Goal: Task Accomplishment & Management: Use online tool/utility

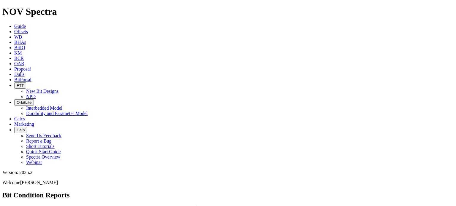
click at [28, 29] on span "Offsets" at bounding box center [21, 31] width 14 height 5
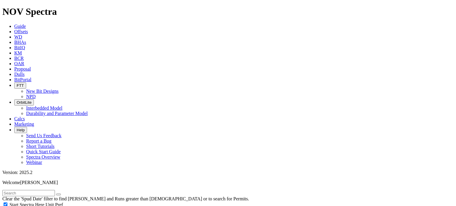
scroll to position [267, 0]
select select "8.75"
checkbox input "false"
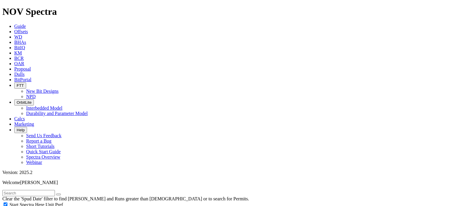
select select "? number:8.75 ?"
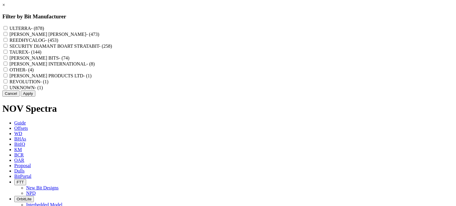
click at [58, 43] on label "REEDHYCALOG - (453)" at bounding box center [33, 40] width 49 height 5
click at [7, 42] on input "REEDHYCALOG - (453)" at bounding box center [6, 40] width 4 height 4
checkbox input "true"
click at [35, 97] on button "Apply" at bounding box center [28, 93] width 15 height 6
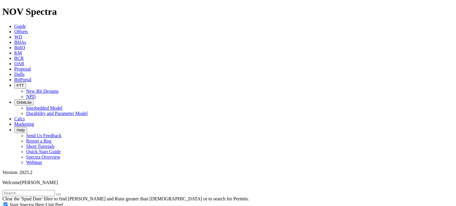
scroll to position [267, 0]
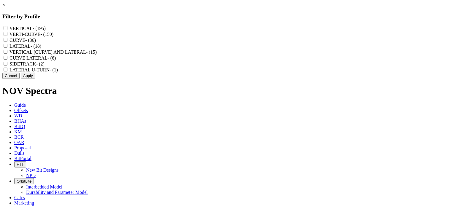
click at [56, 60] on label "CURVE LATERAL - (6)" at bounding box center [32, 57] width 46 height 5
click at [7, 60] on LATERAL "CURVE LATERAL - (6)" at bounding box center [6, 58] width 4 height 4
checkbox LATERAL "true"
click at [97, 55] on label "VERTICAL (CURVE) AND LATERAL - (15)" at bounding box center [52, 52] width 87 height 5
click at [7, 54] on LATERAL "VERTICAL (CURVE) AND LATERAL - (15)" at bounding box center [6, 52] width 4 height 4
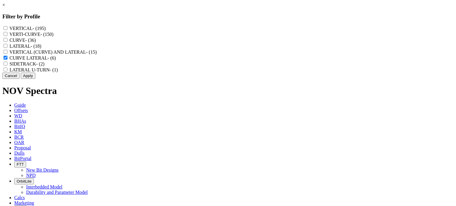
checkbox LATERAL "true"
click at [200, 49] on div "LATERAL - (18)" at bounding box center [227, 46] width 451 height 6
click at [41, 49] on label "LATERAL - (18)" at bounding box center [25, 46] width 32 height 5
click at [7, 48] on input "LATERAL - (18)" at bounding box center [6, 46] width 4 height 4
checkbox input "true"
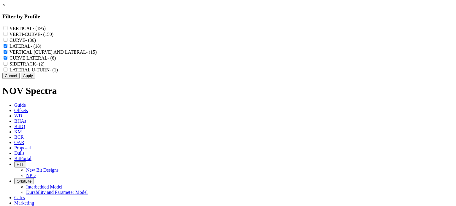
click at [58, 72] on label "LATERAL U-TURN - (1)" at bounding box center [33, 69] width 48 height 5
click at [7, 71] on U-TURN "LATERAL U-TURN - (1)" at bounding box center [6, 70] width 4 height 4
checkbox U-TURN "true"
click at [35, 79] on button "Apply" at bounding box center [28, 76] width 15 height 6
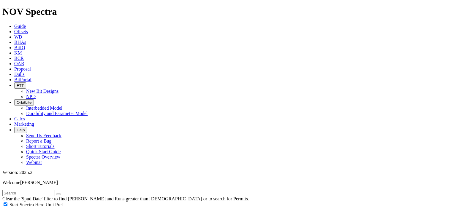
drag, startPoint x: 426, startPoint y: 42, endPoint x: 326, endPoint y: 63, distance: 102.1
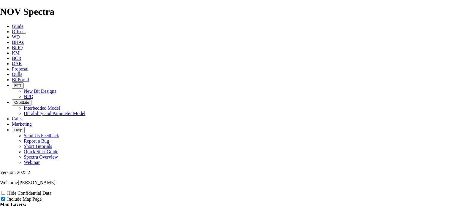
scroll to position [771, 0]
radio input "true"
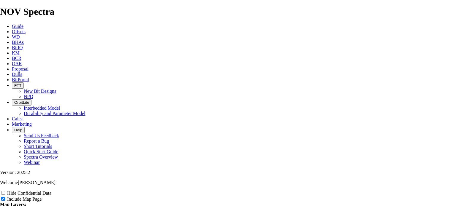
click at [26, 29] on span "Offsets" at bounding box center [19, 31] width 14 height 5
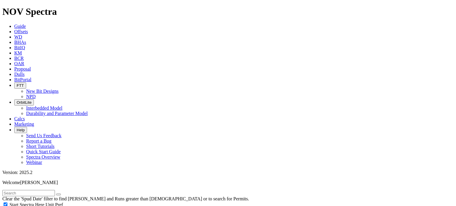
scroll to position [267, 0]
select select "8.75"
checkbox input "false"
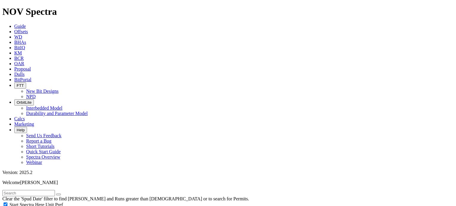
select select "? number:8.75 ?"
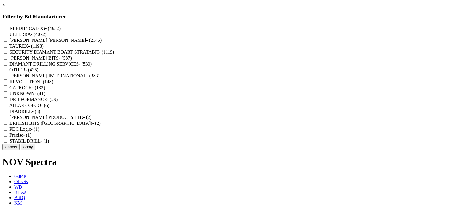
click at [60, 28] on label "REEDHYCALOG - (4652)" at bounding box center [34, 28] width 51 height 5
click at [7, 28] on input "REEDHYCALOG - (4652)" at bounding box center [6, 28] width 4 height 4
checkbox input "true"
click at [35, 150] on button "Apply" at bounding box center [28, 147] width 15 height 6
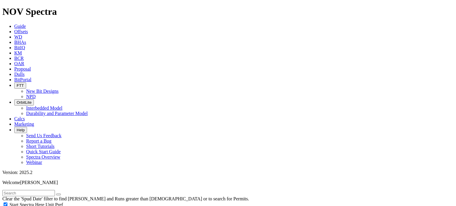
scroll to position [297, 0]
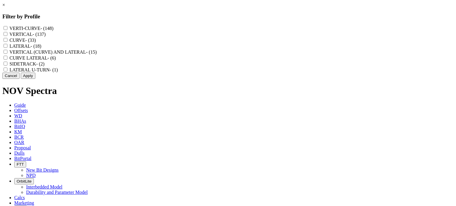
click at [97, 55] on label "VERTICAL (CURVE) AND LATERAL - (15)" at bounding box center [52, 52] width 87 height 5
click at [7, 54] on LATERAL "VERTICAL (CURVE) AND LATERAL - (15)" at bounding box center [6, 52] width 4 height 4
checkbox LATERAL "true"
click at [41, 49] on label "LATERAL - (18)" at bounding box center [25, 46] width 32 height 5
click at [7, 48] on input "LATERAL - (18)" at bounding box center [6, 46] width 4 height 4
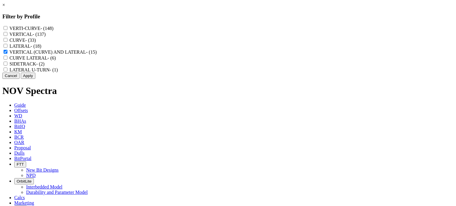
checkbox input "true"
click at [56, 60] on label "CURVE LATERAL - (6)" at bounding box center [32, 57] width 46 height 5
click at [7, 60] on LATERAL "CURVE LATERAL - (6)" at bounding box center [6, 58] width 4 height 4
checkbox LATERAL "true"
click at [58, 72] on label "LATERAL U-TURN - (1)" at bounding box center [33, 69] width 48 height 5
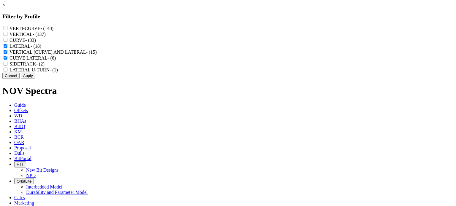
click at [7, 71] on U-TURN "LATERAL U-TURN - (1)" at bounding box center [6, 70] width 4 height 4
checkbox U-TURN "true"
click at [35, 79] on button "Apply" at bounding box center [28, 76] width 15 height 6
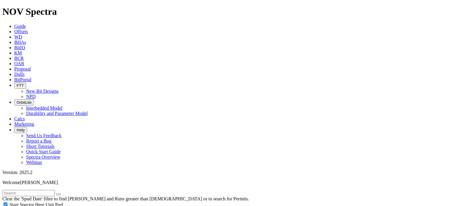
scroll to position [504, 0]
type input "3000"
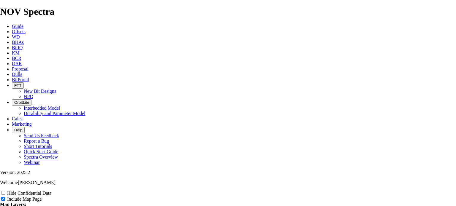
scroll to position [771, 0]
radio input "true"
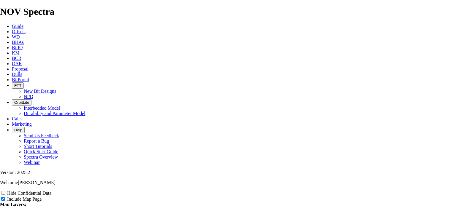
scroll to position [889, 0]
type input "8"
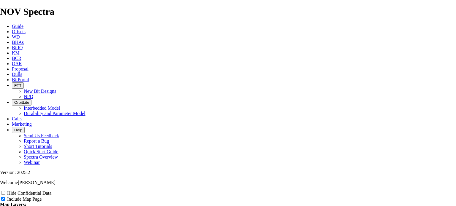
type input "8"
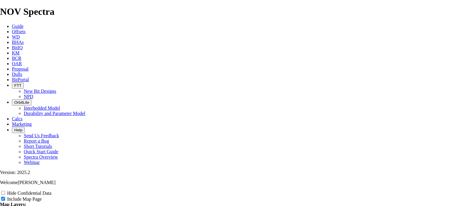
type input "8."
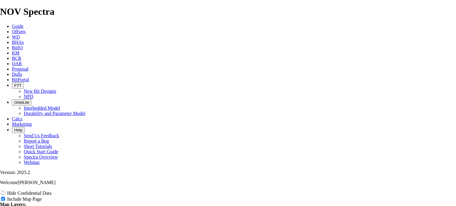
type input "8."
type input "8.7"
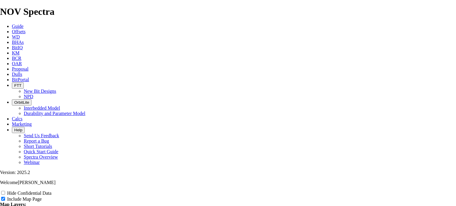
type input "8.7"
type input "8.75"
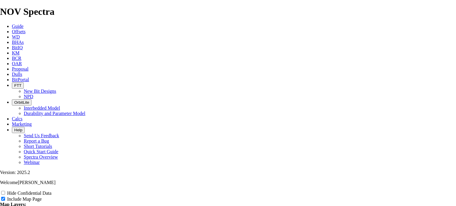
type input "8.75"
type input "8.75""
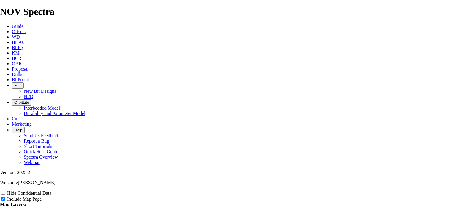
type input "8.75""
type input "8.75" c"
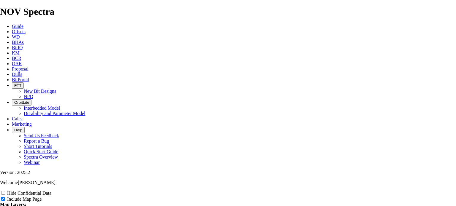
type input "8.75" c"
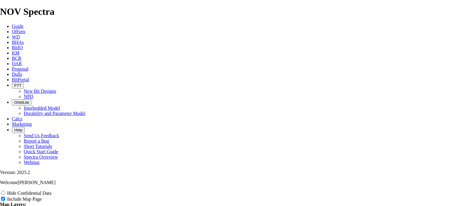
type input "8.75" cu"
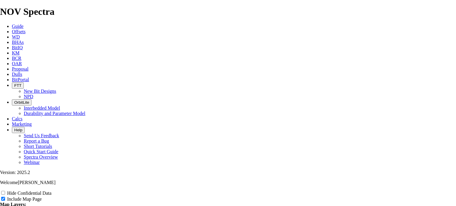
type input "8.75" cu"
type input "8.75" cur"
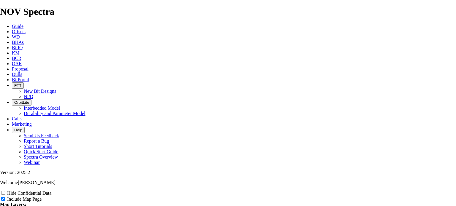
type input "8.75" cur"
type input "8.75" curv"
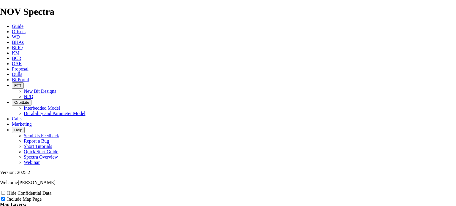
type input "8.75" curv"
type input "8.75" curve"
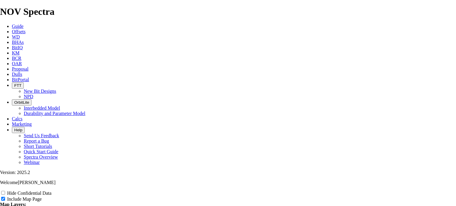
type input "8.75" curve"
type input "8.75" curvel"
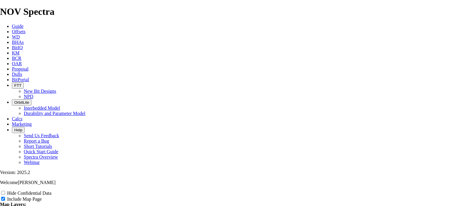
type input "8.75" curvel"
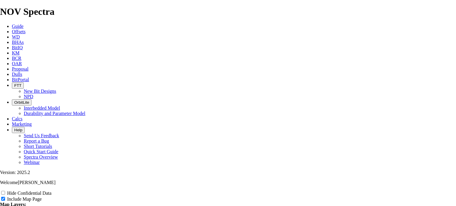
type input "8.75" curvela"
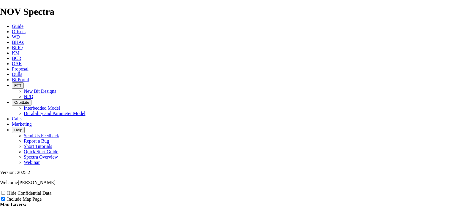
type input "8.75" curvela"
type input "8.75" curvelat"
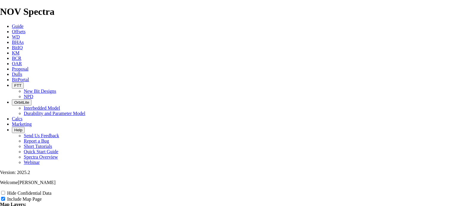
type input "8.75" curvelat"
type input "8.75" curvelate"
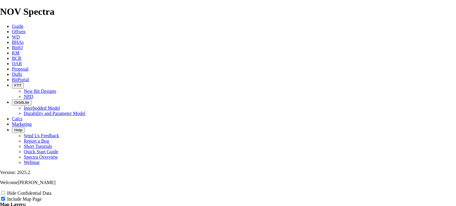
type input "8.75" curvelate"
type input "8.75" curvelater"
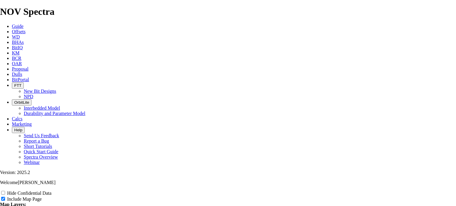
type input "8.75" curvelater"
type input "8.75" curvelatera"
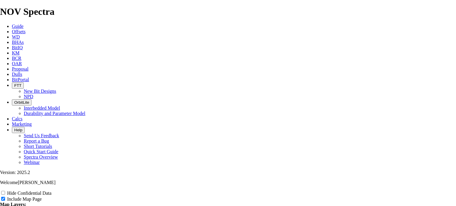
type input "8.75" curvelatera"
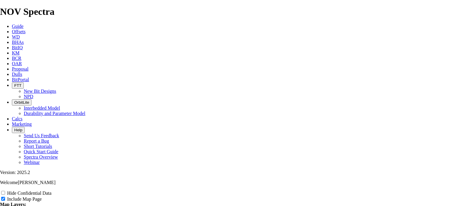
type input "8.75" curvelateral"
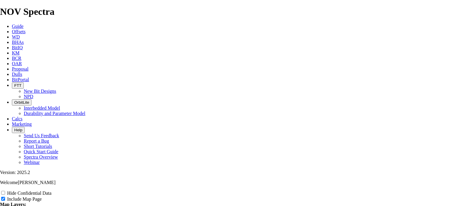
type input "8.75" curvelateral"
type input "8.75" curve-lateral"
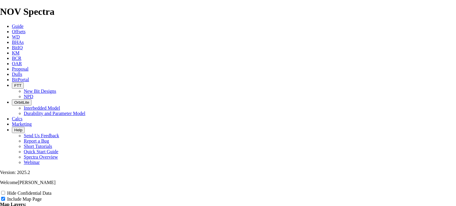
type input "8.75" curve-lateral"
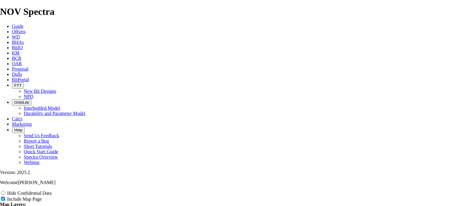
click at [26, 29] on span "Offsets" at bounding box center [19, 31] width 14 height 5
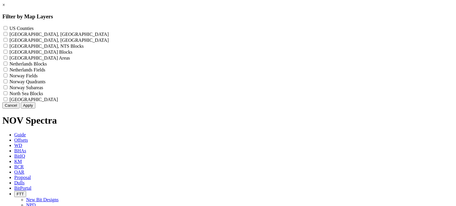
click at [217, 29] on div "US Counties - ()" at bounding box center [227, 28] width 451 height 6
click at [34, 28] on label "US Counties - ()" at bounding box center [21, 28] width 24 height 5
click at [7, 28] on Counties "US Counties - ()" at bounding box center [6, 28] width 4 height 4
checkbox Counties "true"
click at [35, 109] on button "Apply" at bounding box center [28, 105] width 15 height 6
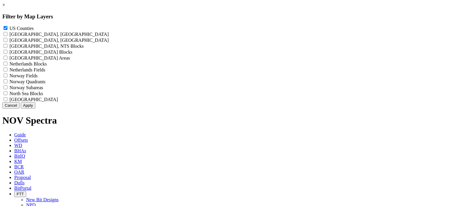
click at [35, 109] on button "Apply" at bounding box center [28, 105] width 15 height 6
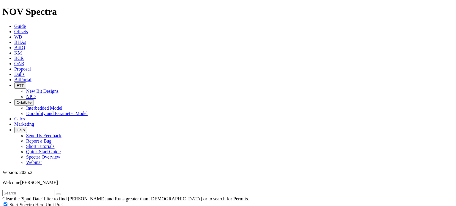
scroll to position [297, 0]
select select "8.75"
checkbox input "false"
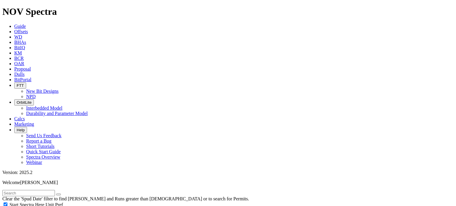
select select "? number:8.75 ?"
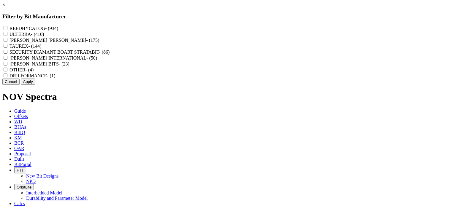
click at [58, 28] on label "REEDHYCALOG - (934)" at bounding box center [33, 28] width 49 height 5
click at [7, 28] on input "REEDHYCALOG - (934)" at bounding box center [6, 28] width 4 height 4
checkbox input "true"
click at [35, 85] on button "Apply" at bounding box center [28, 82] width 15 height 6
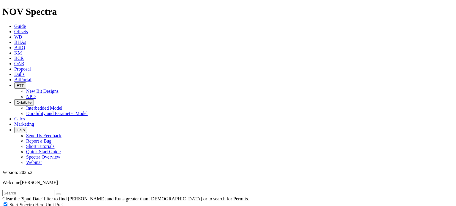
scroll to position [386, 0]
type input "3500"
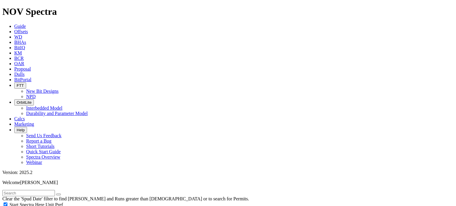
type input "9000"
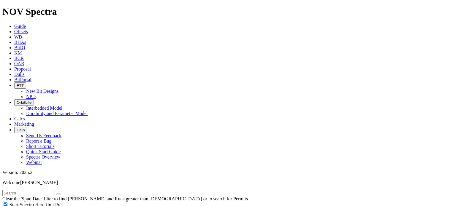
type input "5"
type input "4500"
drag, startPoint x: 22, startPoint y: 165, endPoint x: 32, endPoint y: 166, distance: 10.1
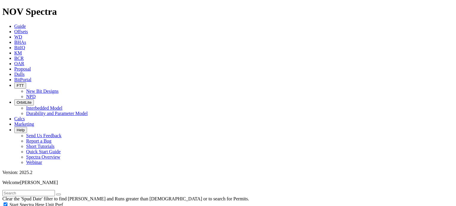
drag, startPoint x: 36, startPoint y: 163, endPoint x: 87, endPoint y: 175, distance: 52.6
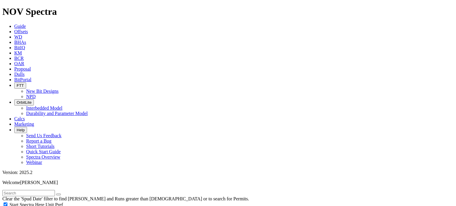
scroll to position [856, 0]
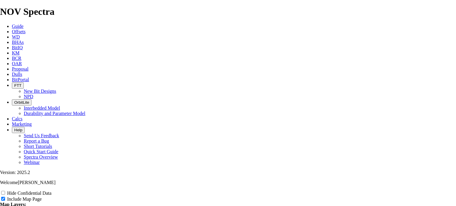
scroll to position [712, 0]
radio input "true"
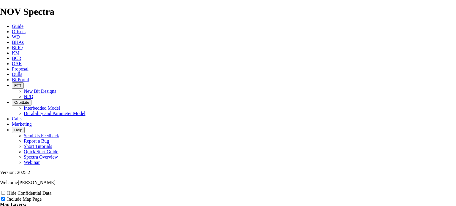
scroll to position [771, 0]
radio input "true"
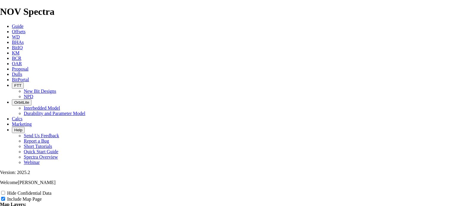
type input "8"
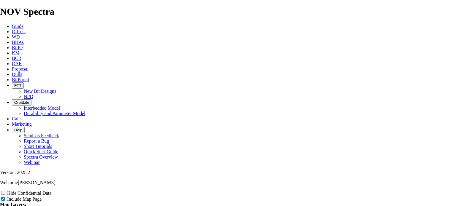
type input "8"
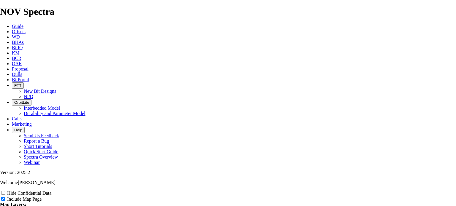
type input "8"
type input "8."
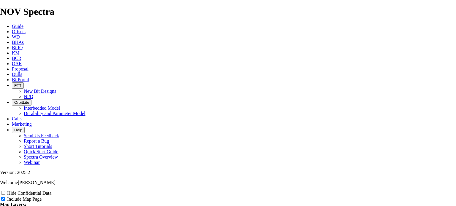
type input "8."
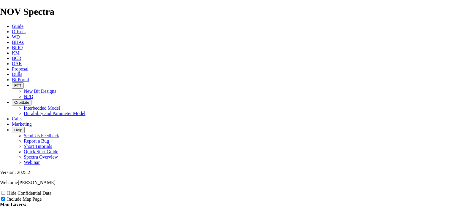
type input "8."
type input "8.7"
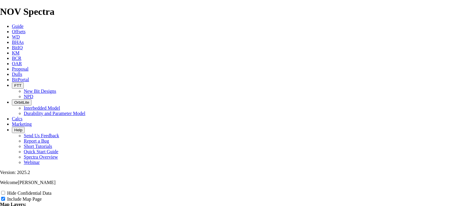
type input "8.7"
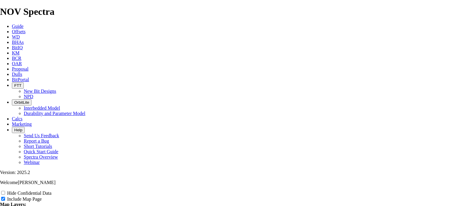
type input "8.7"
type input "8.75"
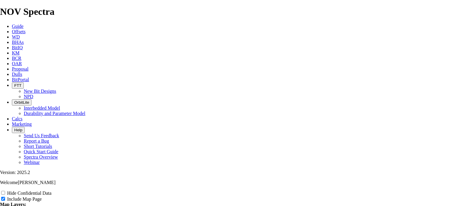
type input "8.75"
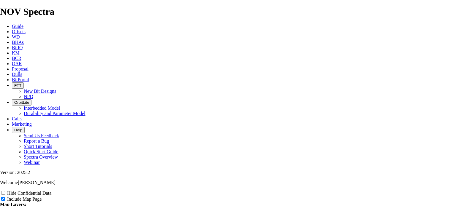
type input "8.75"
type input "8.75""
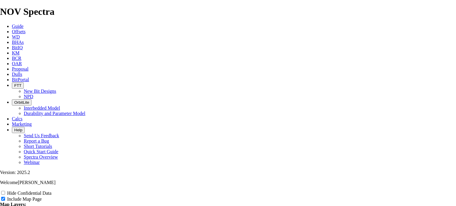
type input "8.75""
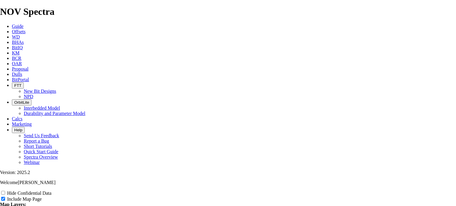
type input "8.75""
type input "8.75" o"
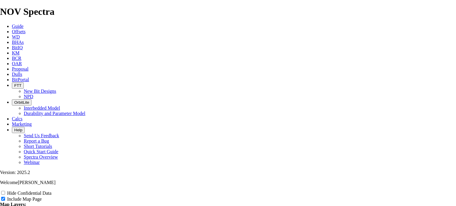
type input "8.75" o"
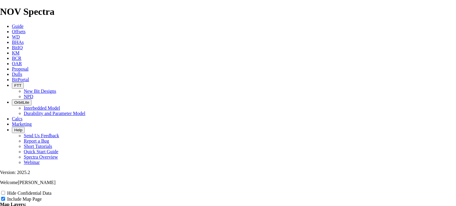
type input "8.75" o"
type input "8.75" of"
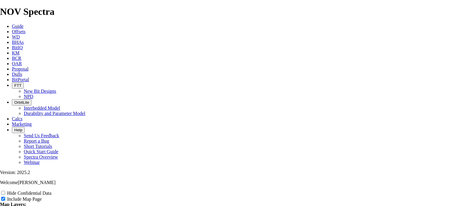
type input "8.75" of"
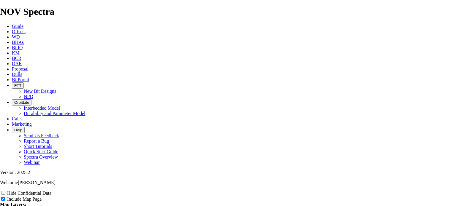
type input "8.75" of"
type input "8.75" off"
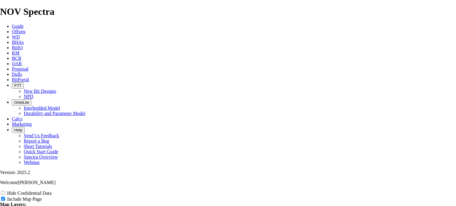
type input "8.75" off"
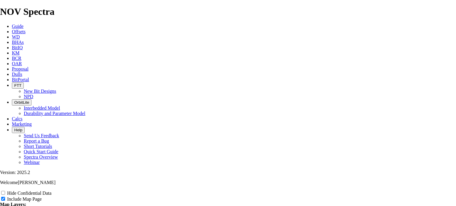
type input "8.75" off"
type input "8.75" offs"
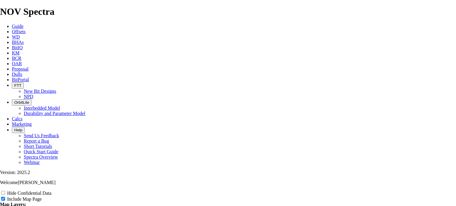
type input "8.75" offs"
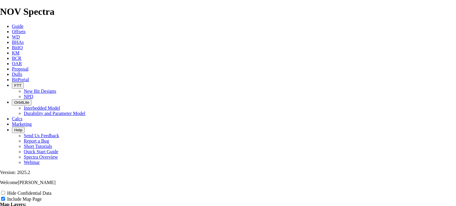
type input "8.75" offs"
type input "8.75" offse"
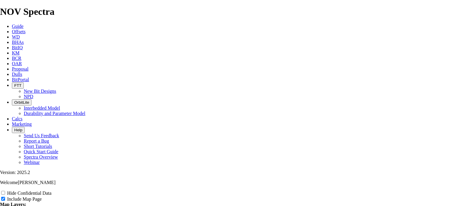
type input "8.75" offse"
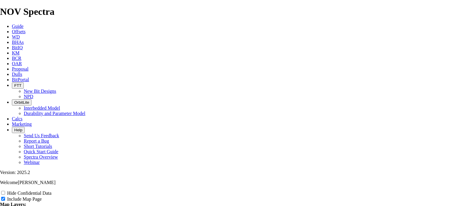
type input "8.75" offse"
type input "8.75" offset"
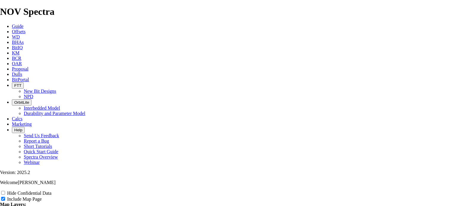
type input "8.75" offset"
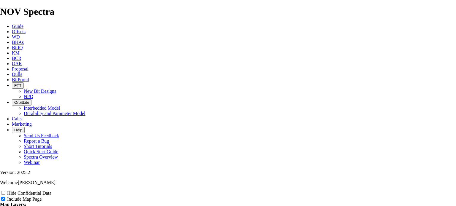
type input "8.75" offset"
type input "8.75" offsets"
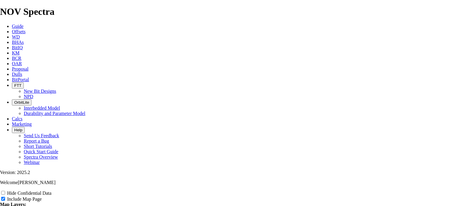
type input "8.75" offsets"
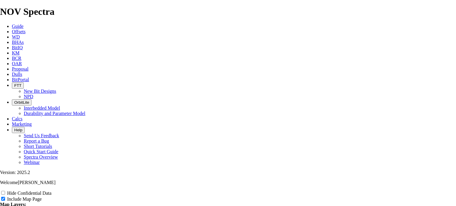
type input "8.75" offsets"
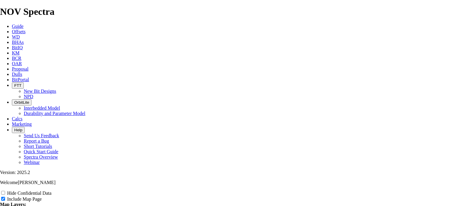
type input "8.75" offsets f"
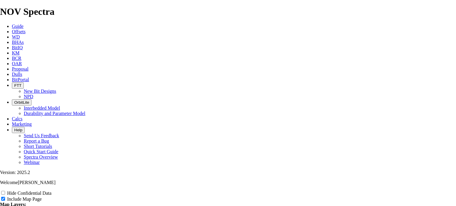
type input "8.75" offsets f"
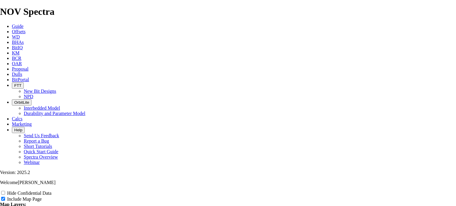
type input "8.75" offsets for"
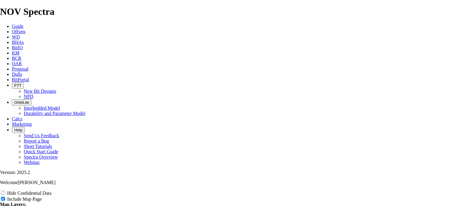
type input "8.75" offsets for"
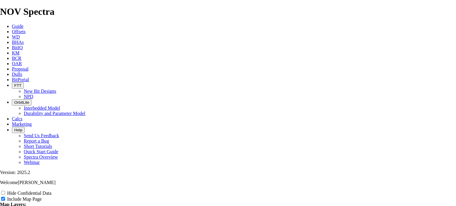
type input "8.75" offsets for"
type input "8.75" offsets for X"
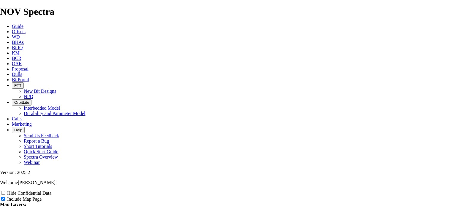
type input "8.75" offsets for X"
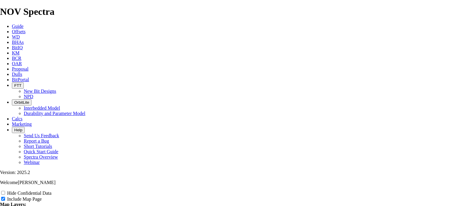
type input "8.75" offsets for X"
type input "8.75" offsets for X-"
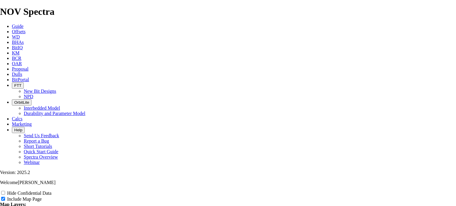
type input "8.75" offsets for X-"
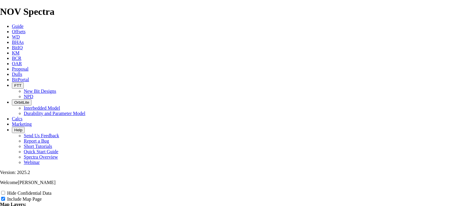
type input "8.75" offsets for X-"
type input "8.75" offsets for X-4"
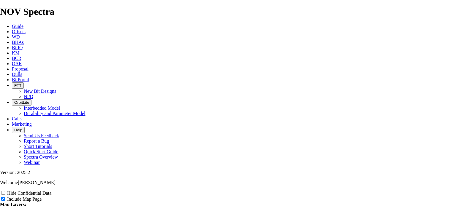
type input "8.75" offsets for X-4"
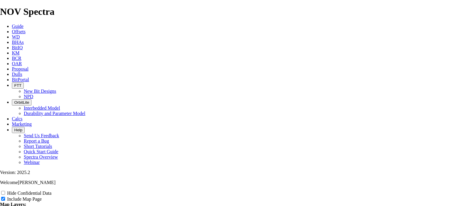
type input "8.75" offsets for X-4"
type input "8.75" offsets for X-48"
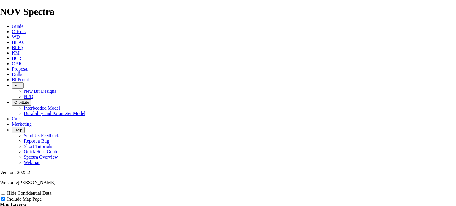
type input "8.75" offsets for X-48"
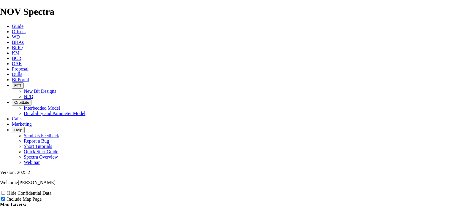
type input "8.75" offsets for X-48"
click at [5, 191] on input "Hide Confidential Data" at bounding box center [3, 193] width 4 height 4
checkbox input "true"
click at [5, 206] on input "US Counties" at bounding box center [3, 210] width 4 height 4
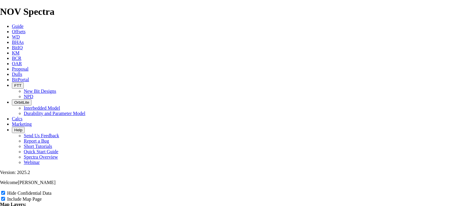
checkbox input "true"
